Goal: Task Accomplishment & Management: Manage account settings

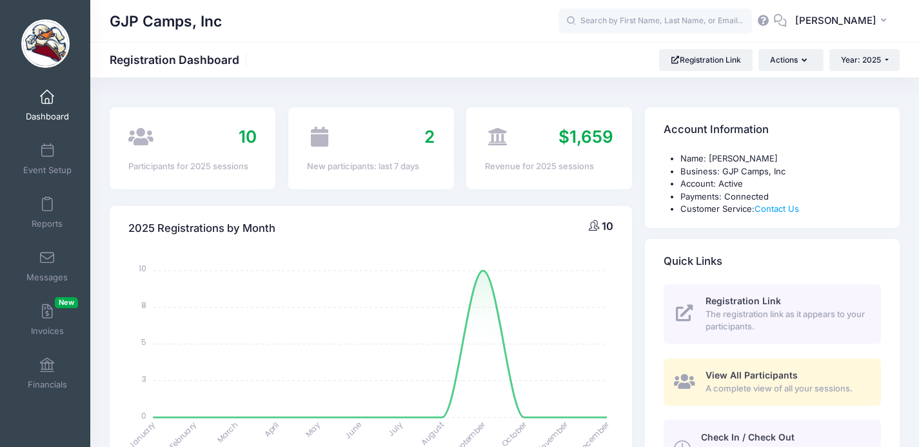
select select
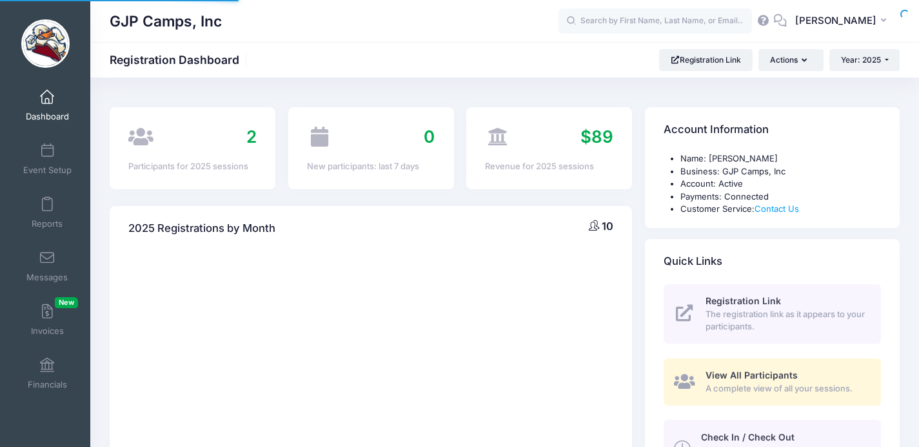
select select
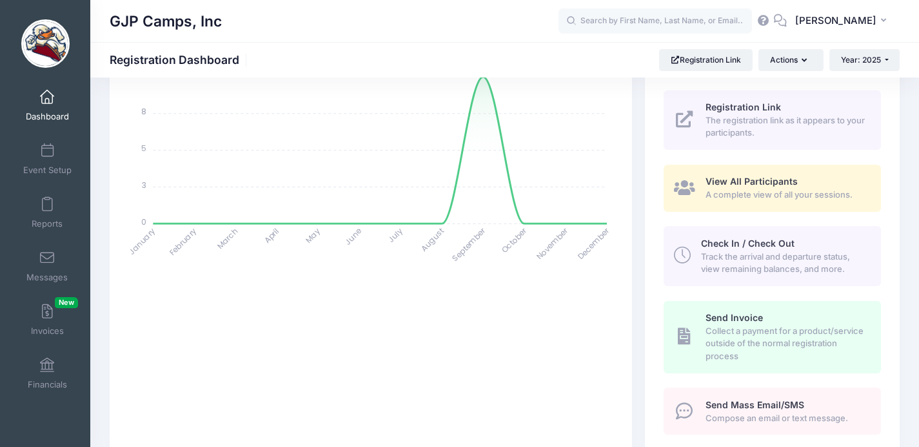
scroll to position [195, 0]
click at [723, 175] on span "View All Participants" at bounding box center [752, 179] width 92 height 11
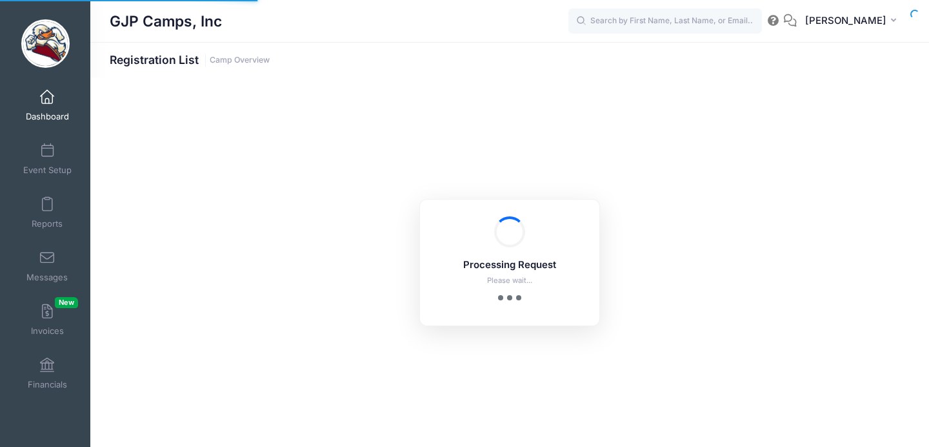
select select "10"
